Goal: Information Seeking & Learning: Learn about a topic

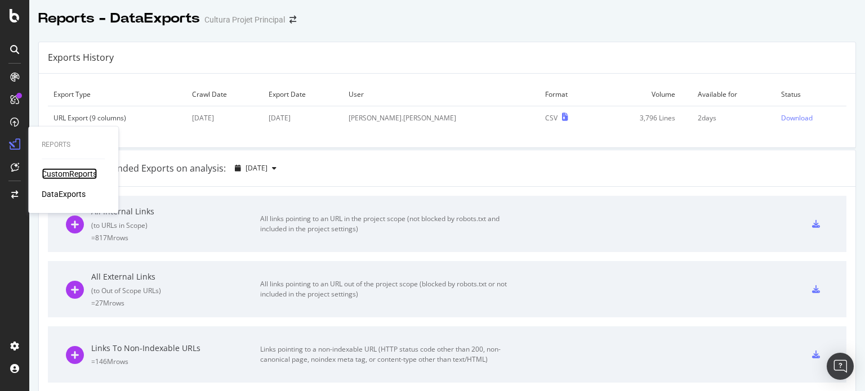
click at [54, 176] on div "CustomReports" at bounding box center [69, 173] width 55 height 11
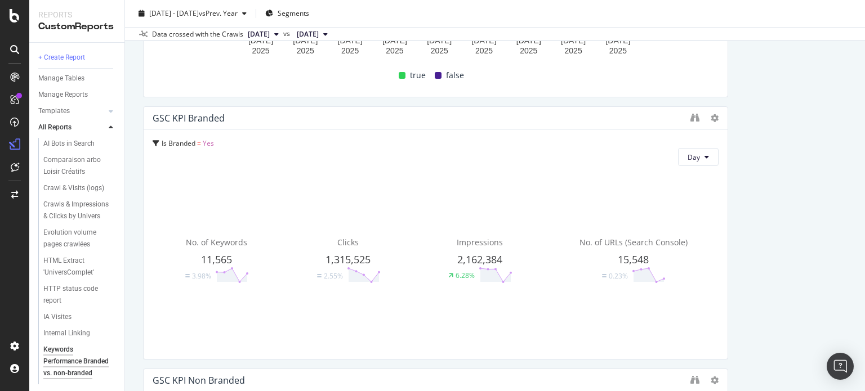
scroll to position [104, 0]
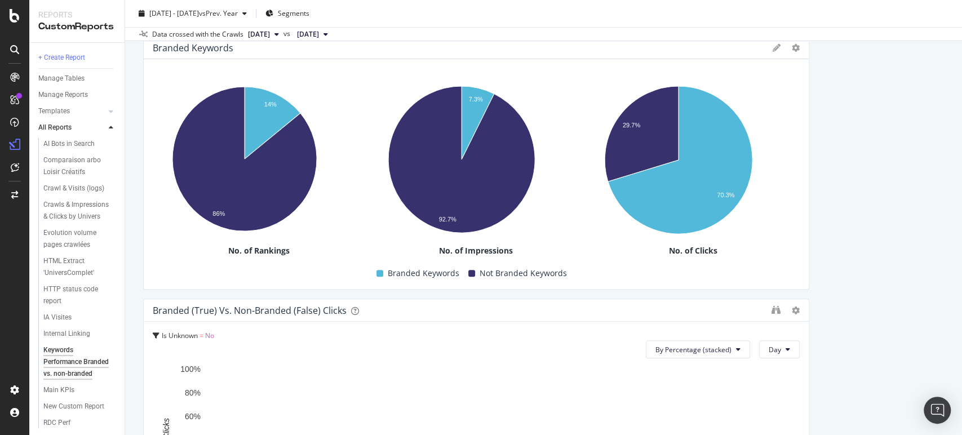
drag, startPoint x: 857, startPoint y: 1, endPoint x: 565, endPoint y: 24, distance: 293.3
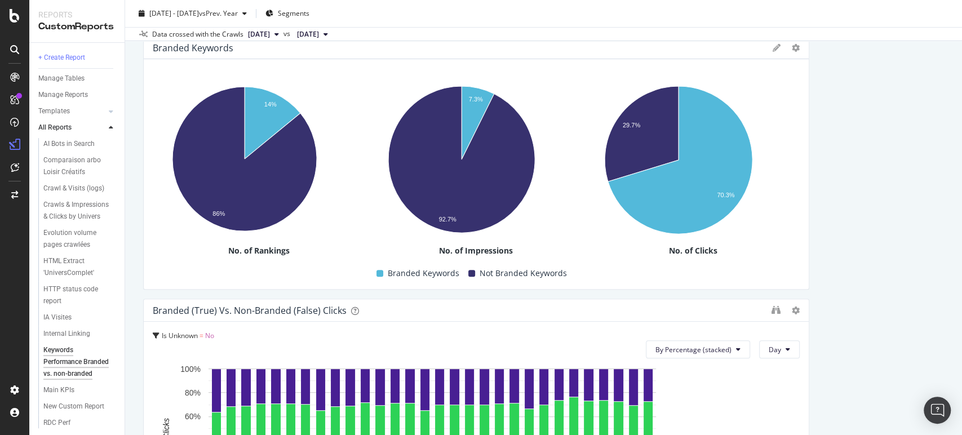
click at [565, 24] on div "2025 Jun. 1st - Jun. 30th vs Prev. Year Segments" at bounding box center [543, 16] width 837 height 23
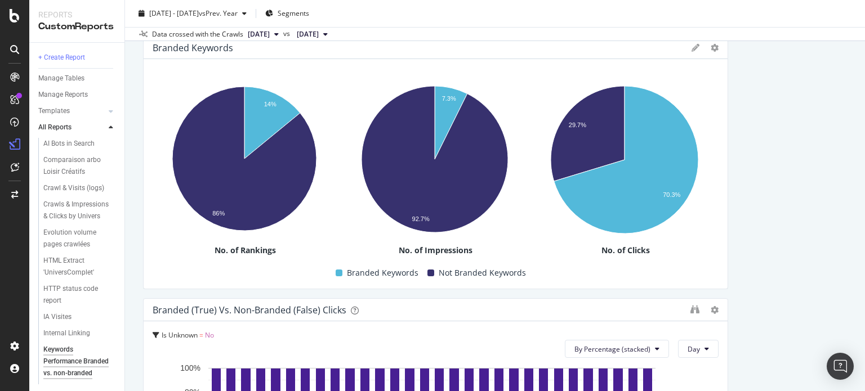
scroll to position [27, 0]
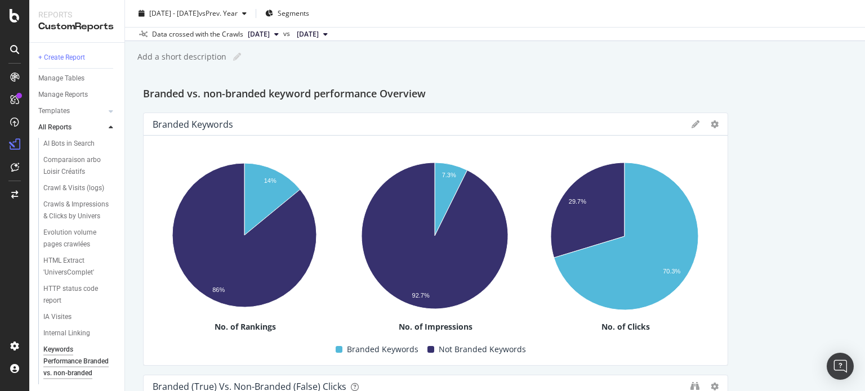
click at [270, 35] on span "2025 May. 16th" at bounding box center [259, 34] width 22 height 10
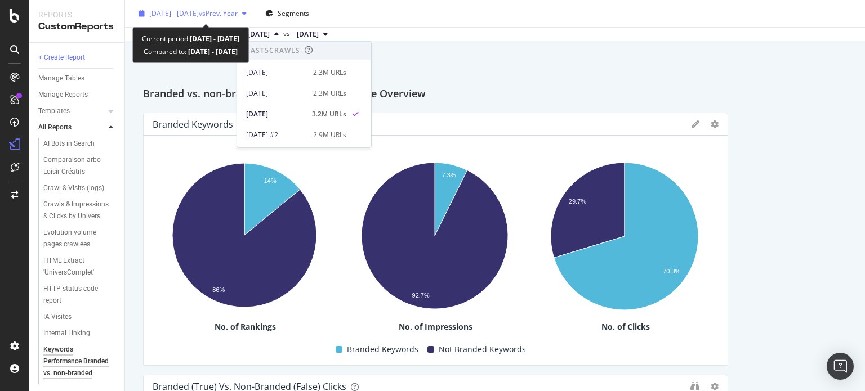
click at [238, 15] on span "vs Prev. Year" at bounding box center [218, 13] width 39 height 10
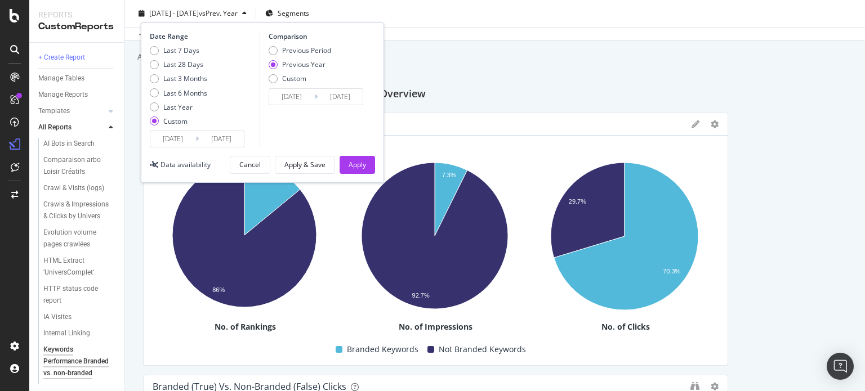
click at [190, 139] on input "2025/06/01" at bounding box center [172, 139] width 45 height 16
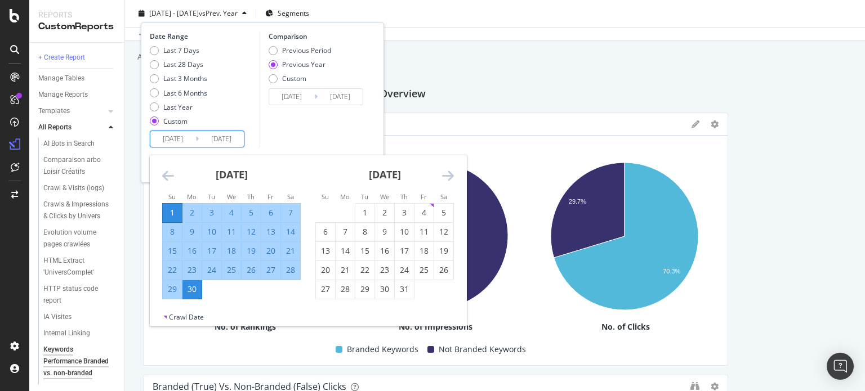
click at [445, 177] on icon "Move forward to switch to the next month." at bounding box center [448, 176] width 12 height 14
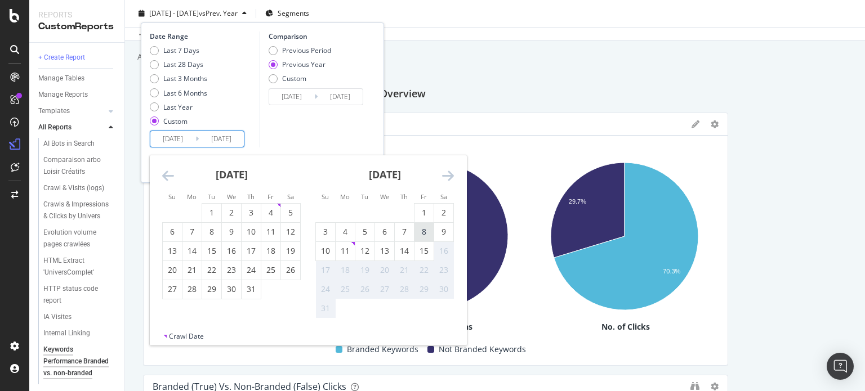
click at [417, 232] on div "8" at bounding box center [424, 231] width 19 height 11
type input "2025/08/08"
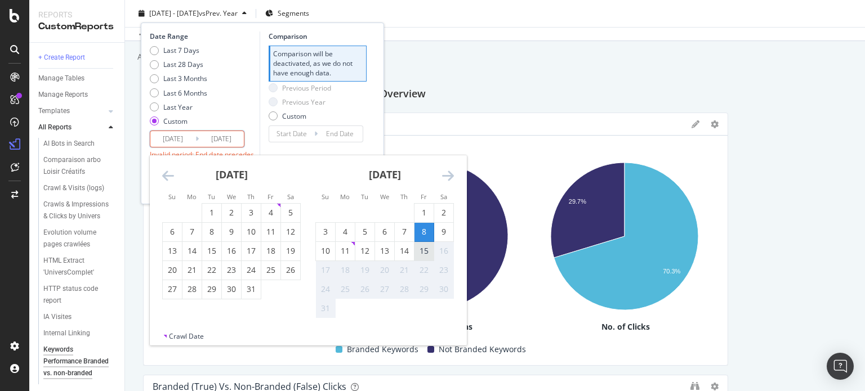
click at [422, 248] on div "15" at bounding box center [424, 251] width 19 height 11
type input "2025/08/15"
type input "2025/07/31"
type input "2025/08/07"
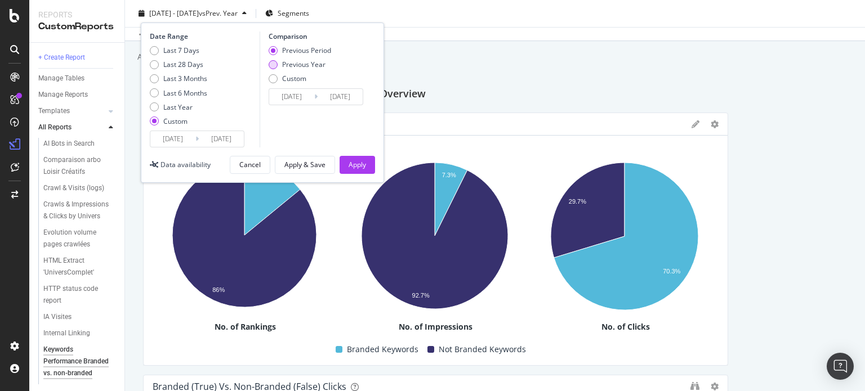
click at [316, 63] on div "Previous Year" at bounding box center [303, 65] width 43 height 10
type input "2024/08/09"
type input "2024/08/16"
click at [353, 162] on div "Apply" at bounding box center [357, 165] width 17 height 10
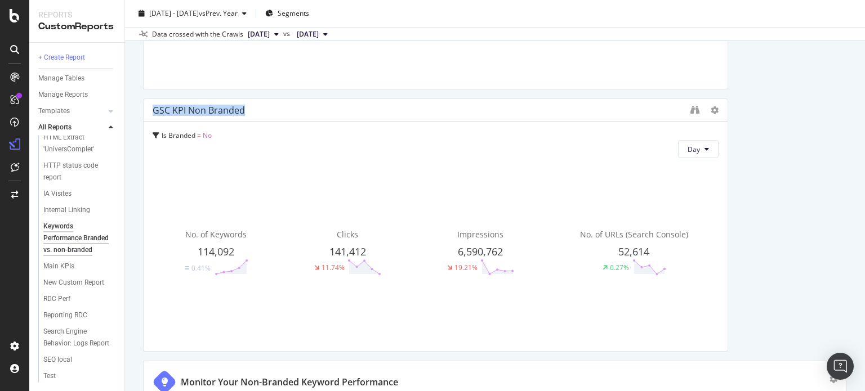
scroll to position [853, 0]
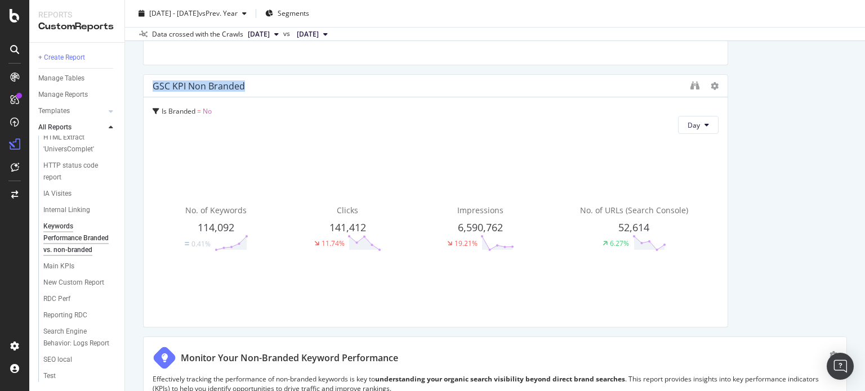
drag, startPoint x: 865, startPoint y: 71, endPoint x: 864, endPoint y: 99, distance: 27.6
click at [864, 99] on div "Keywords Performance Branded vs. non-branded Keywords Performance Branded vs. n…" at bounding box center [495, 195] width 740 height 391
click at [514, 298] on div "Impressions 6,590,762 19.21%" at bounding box center [480, 229] width 128 height 180
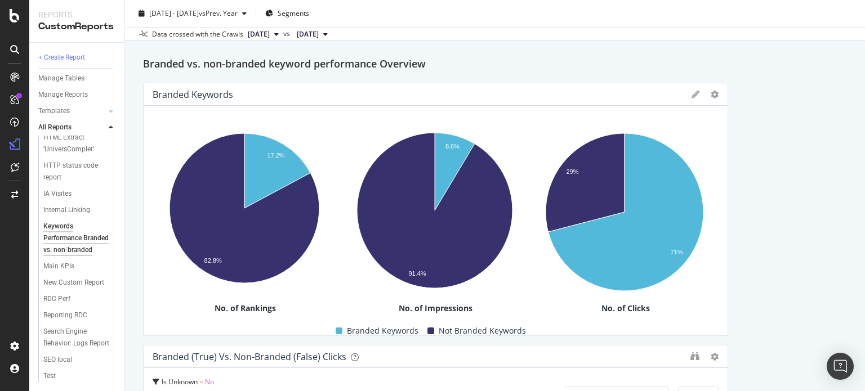
scroll to position [62, 0]
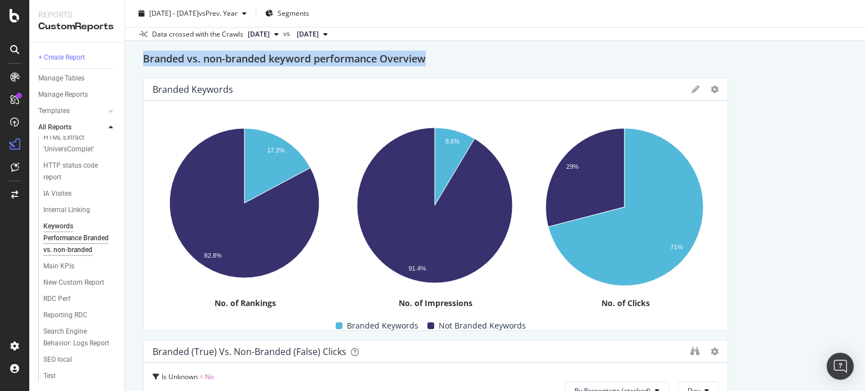
drag, startPoint x: 856, startPoint y: 39, endPoint x: 862, endPoint y: 96, distance: 57.2
click at [861, 99] on div "Keywords Performance Branded vs. non-branded Keywords Performance Branded vs. n…" at bounding box center [495, 195] width 740 height 391
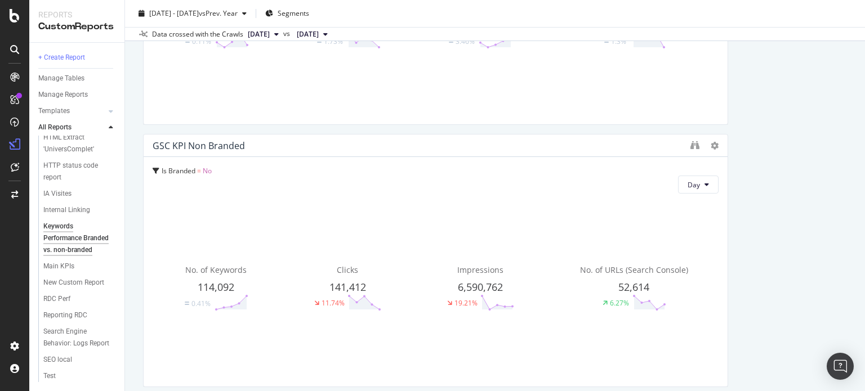
scroll to position [827, 0]
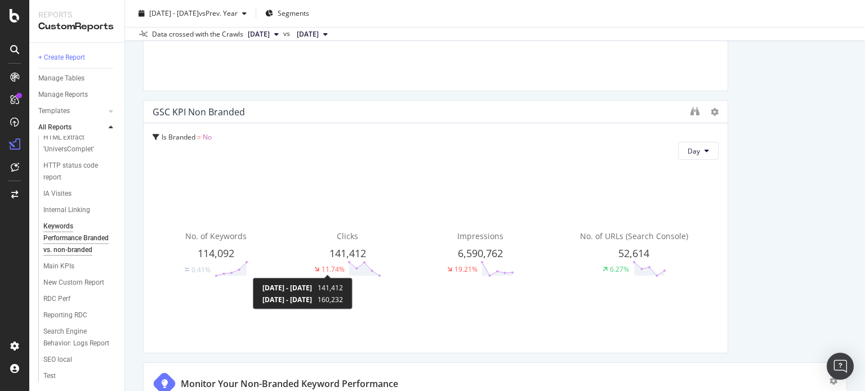
click at [329, 266] on div "11.74%" at bounding box center [333, 270] width 23 height 10
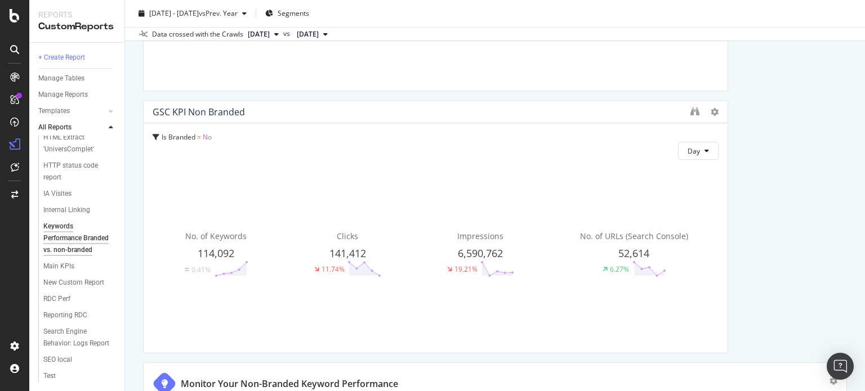
click at [340, 244] on div "Clicks 141,412 11.74%" at bounding box center [347, 254] width 128 height 180
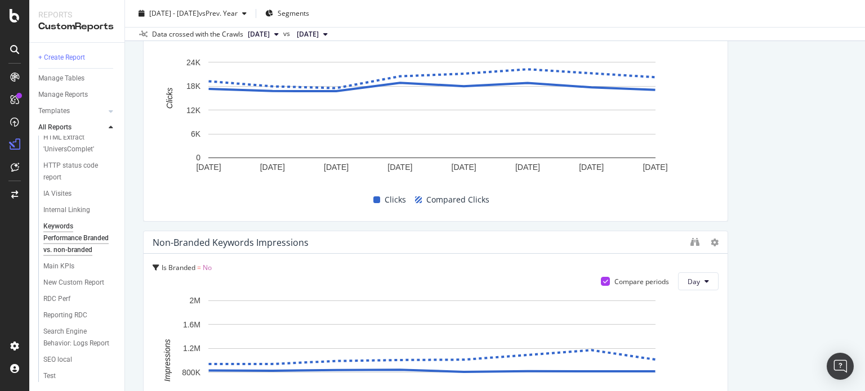
scroll to position [1176, 0]
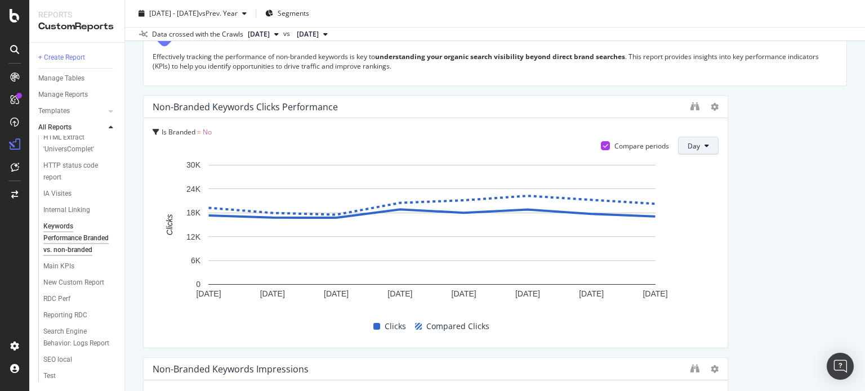
click at [688, 146] on span "Day" at bounding box center [694, 146] width 12 height 10
click at [691, 108] on icon "binoculars" at bounding box center [695, 106] width 9 height 9
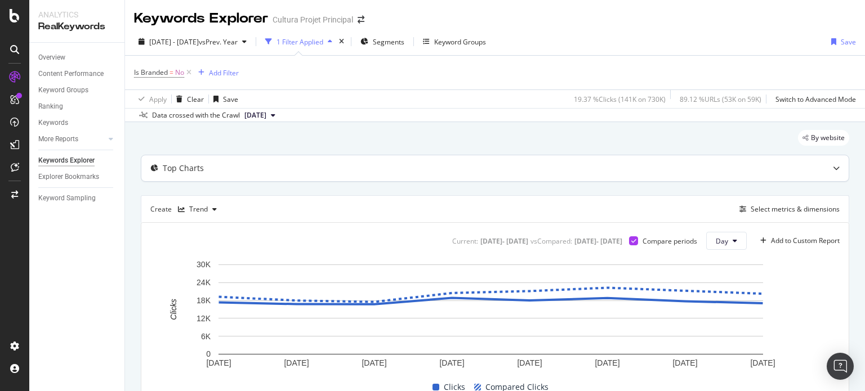
click at [233, 166] on div "Top Charts" at bounding box center [472, 168] width 663 height 11
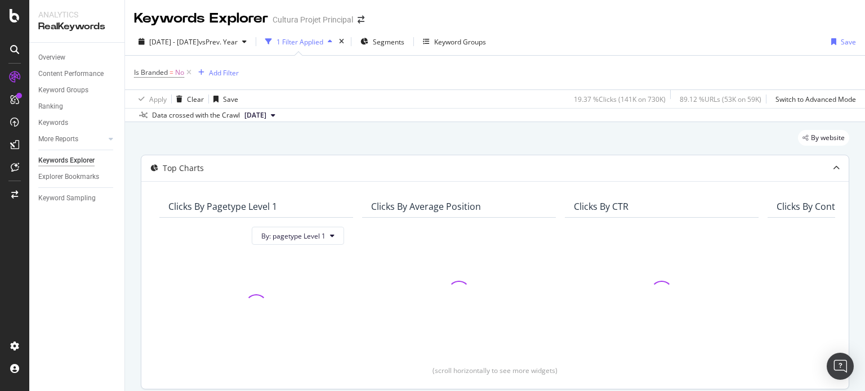
click at [233, 166] on div "Top Charts" at bounding box center [472, 168] width 663 height 11
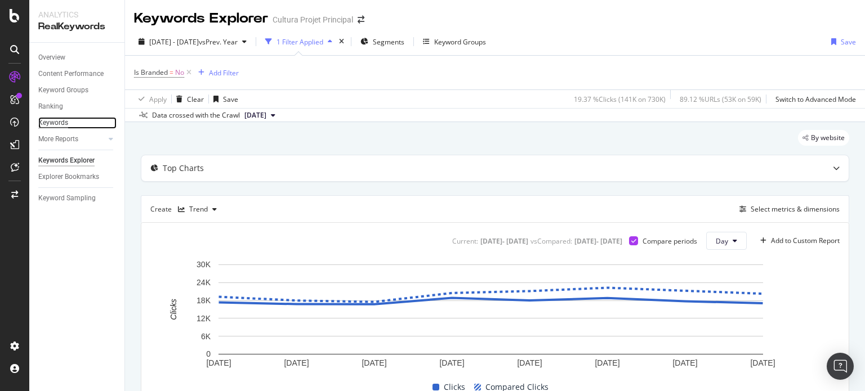
click at [47, 122] on div "Keywords" at bounding box center [53, 123] width 30 height 12
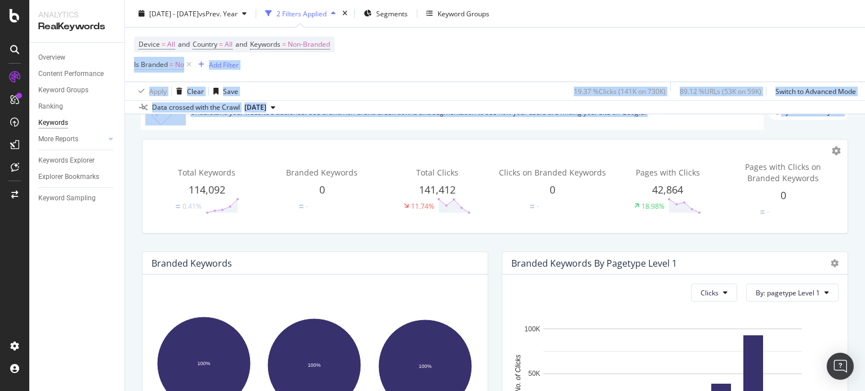
scroll to position [56, 0]
drag, startPoint x: 865, startPoint y: 65, endPoint x: 863, endPoint y: 92, distance: 27.1
click at [863, 92] on div "Keywords Cultura Projet Principal [DATE] - [DATE] vs Prev. Year 2 Filters Appli…" at bounding box center [495, 195] width 740 height 391
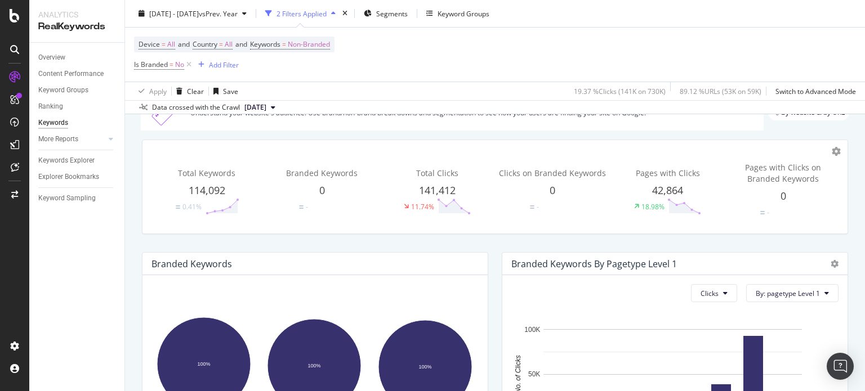
click at [433, 173] on span "Total Clicks" at bounding box center [437, 173] width 42 height 11
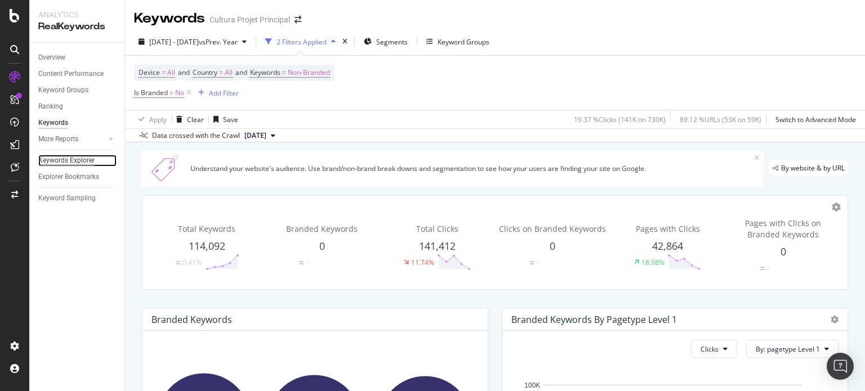
click at [64, 163] on div "Keywords Explorer" at bounding box center [66, 161] width 56 height 12
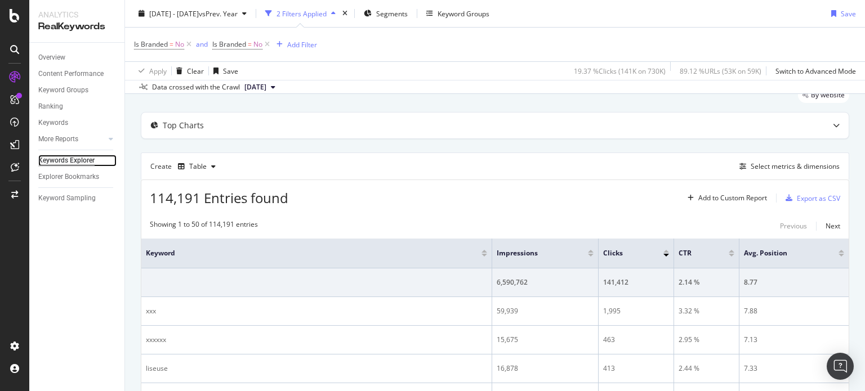
scroll to position [32, 0]
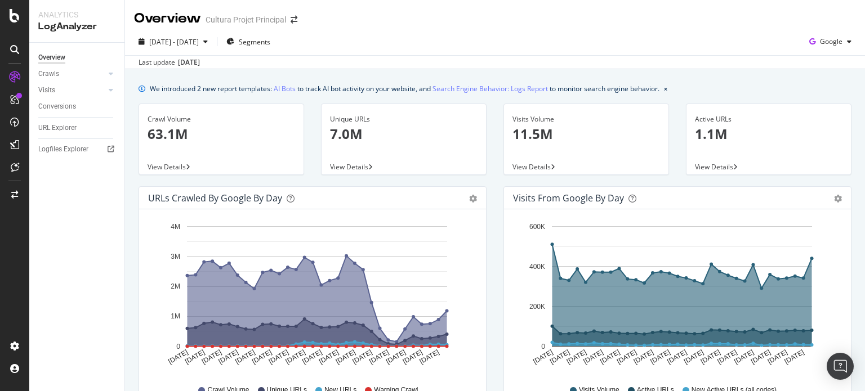
scroll to position [546, 0]
